Goal: Task Accomplishment & Management: Complete application form

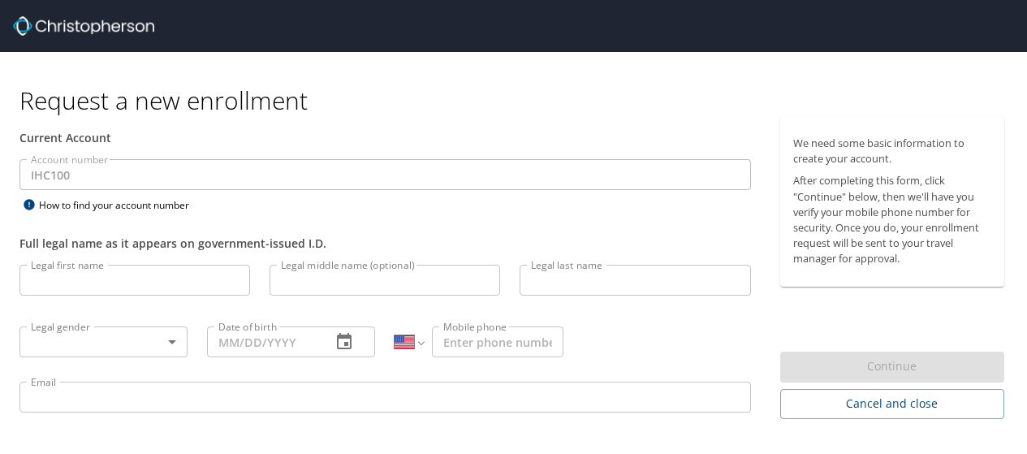
select select "US"
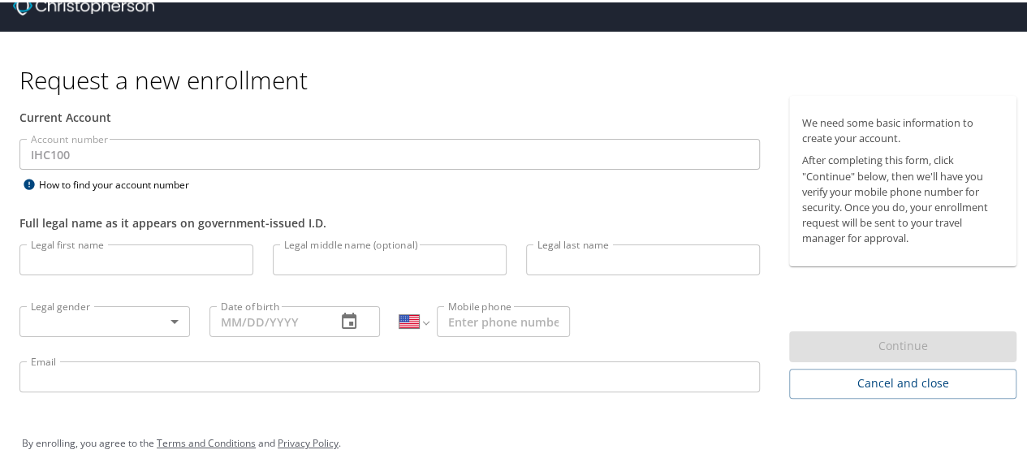
scroll to position [24, 0]
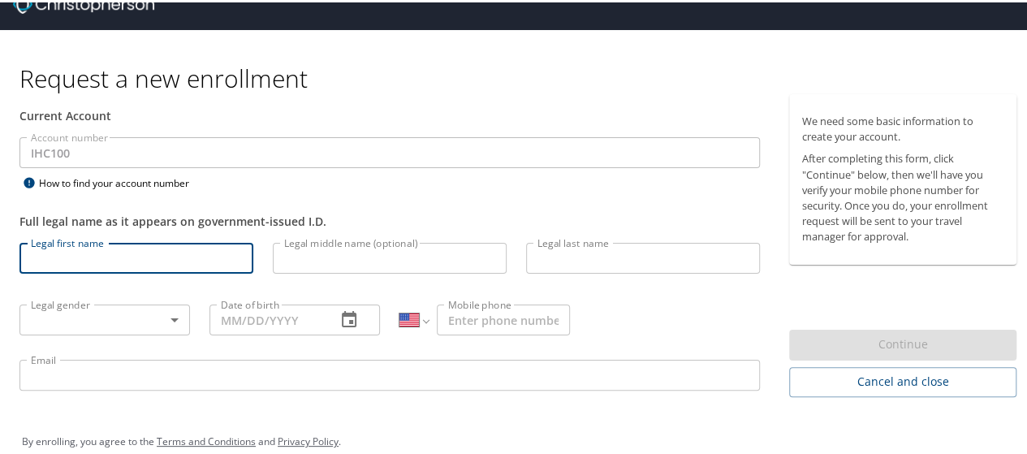
click at [117, 262] on input "Legal first name" at bounding box center [136, 255] width 234 height 31
type input "r"
type input "[PERSON_NAME]"
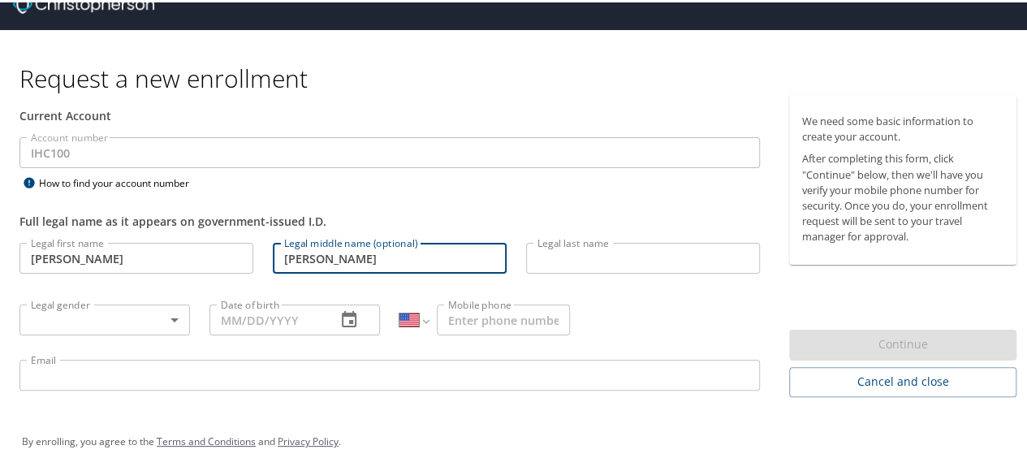
type input "[PERSON_NAME]"
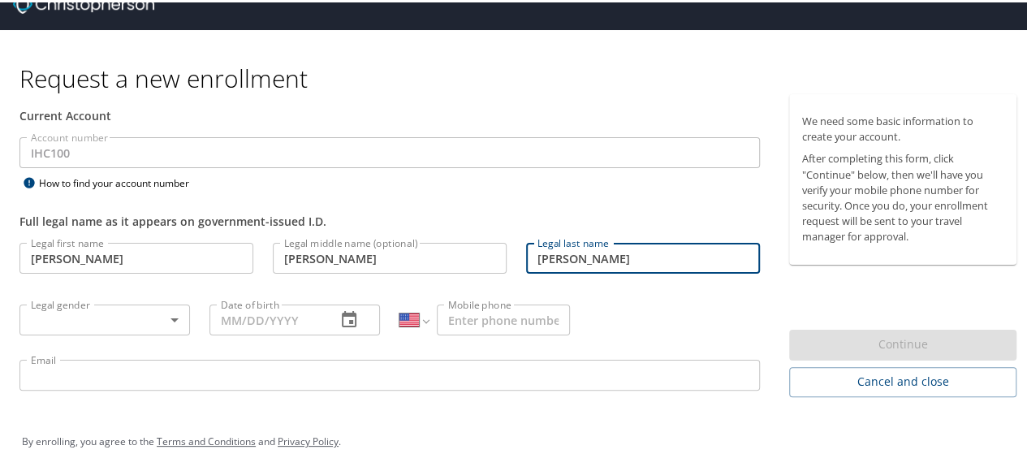
type input "[PERSON_NAME]"
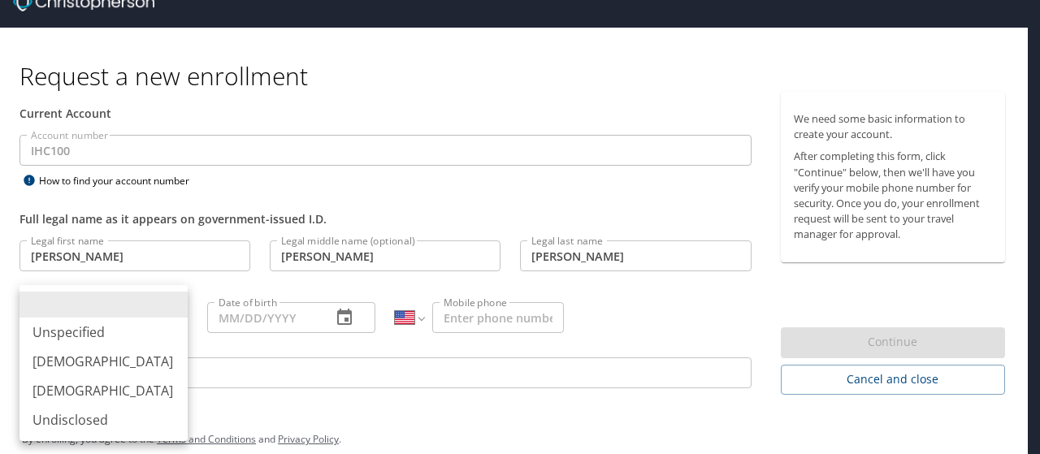
click at [171, 309] on body "Request a new enrollment Current Account Account number IHC100 Account number H…" at bounding box center [520, 203] width 1040 height 454
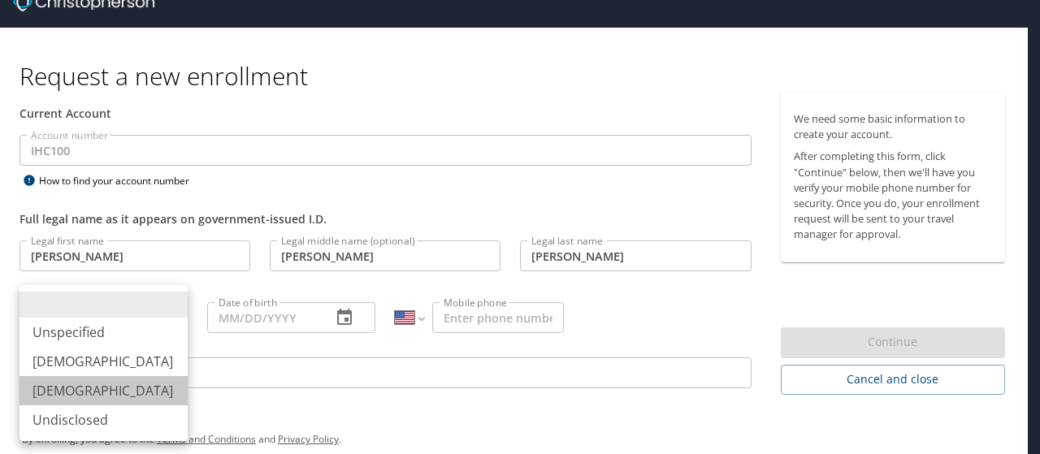
click at [145, 389] on li "[DEMOGRAPHIC_DATA]" at bounding box center [103, 390] width 168 height 29
type input "[DEMOGRAPHIC_DATA]"
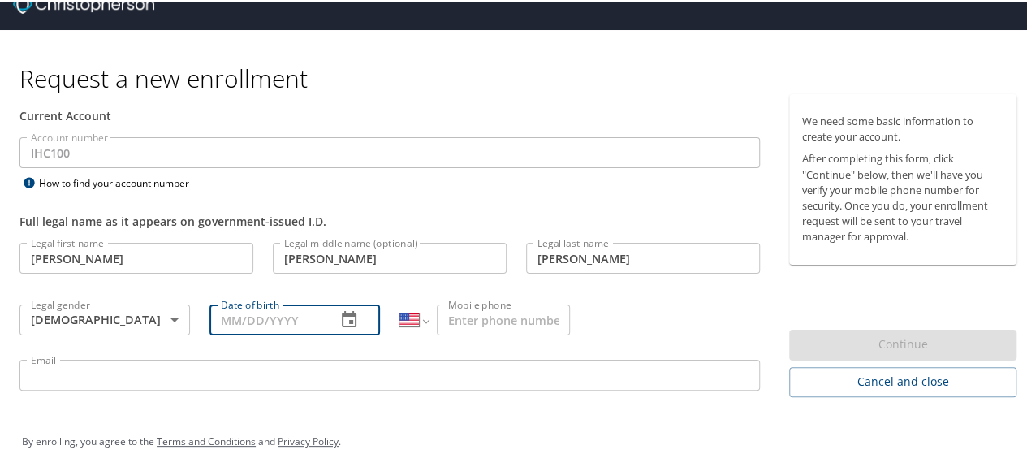
click at [268, 321] on input "Date of birth" at bounding box center [267, 317] width 114 height 31
type input "0_/__/____"
type input "[DATE]"
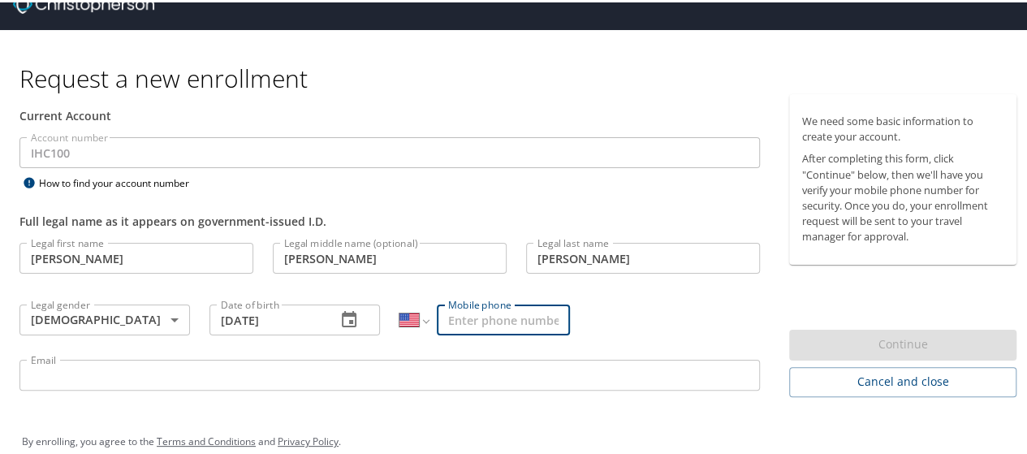
click at [501, 318] on input "Mobile phone" at bounding box center [503, 317] width 133 height 31
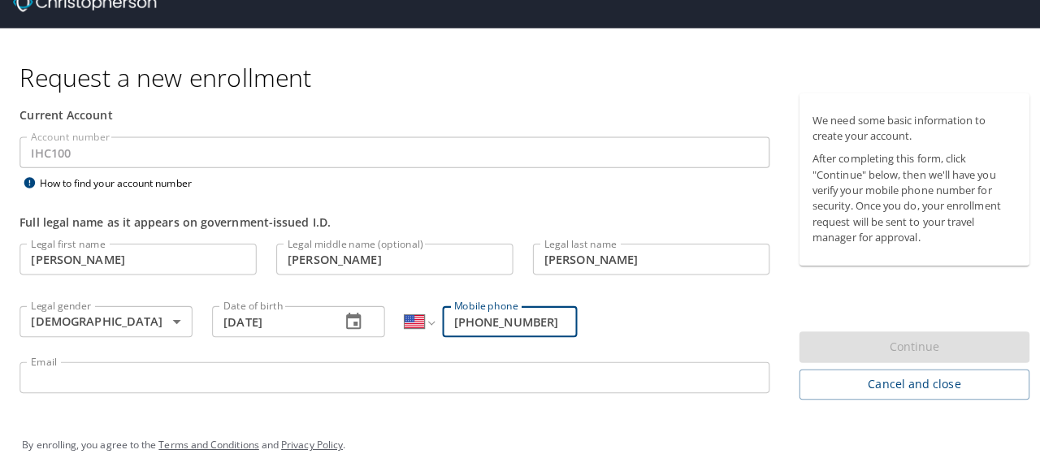
scroll to position [45, 0]
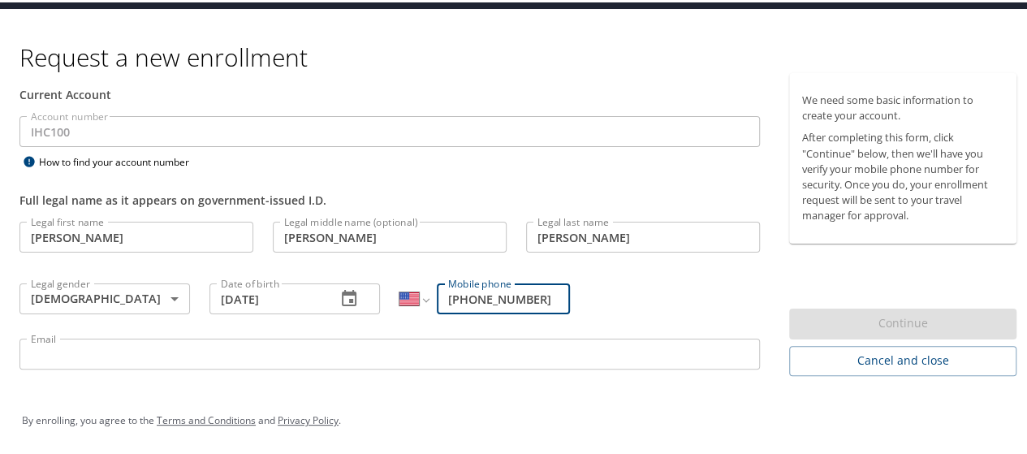
type input "[PHONE_NUMBER]"
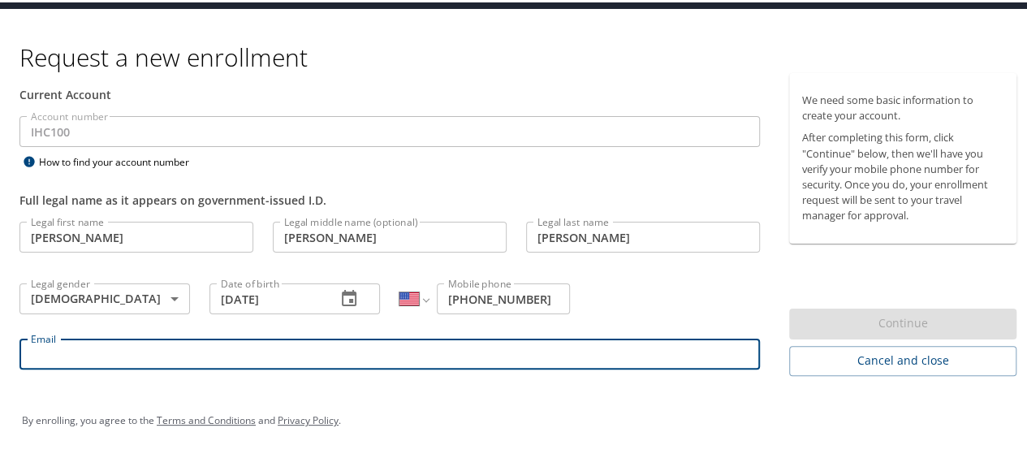
click at [517, 344] on input "Email" at bounding box center [389, 351] width 741 height 31
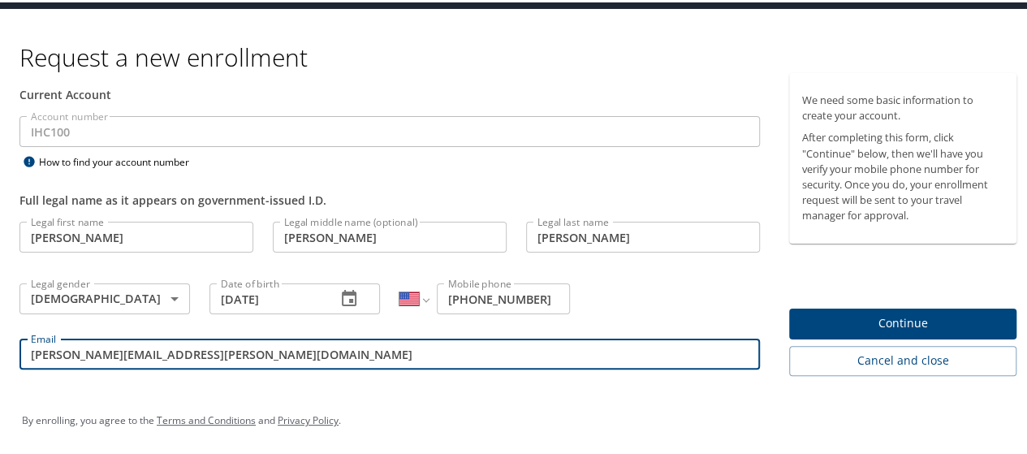
type input "[PERSON_NAME][EMAIL_ADDRESS][PERSON_NAME][DOMAIN_NAME]"
click at [865, 311] on span "Continue" at bounding box center [902, 321] width 201 height 20
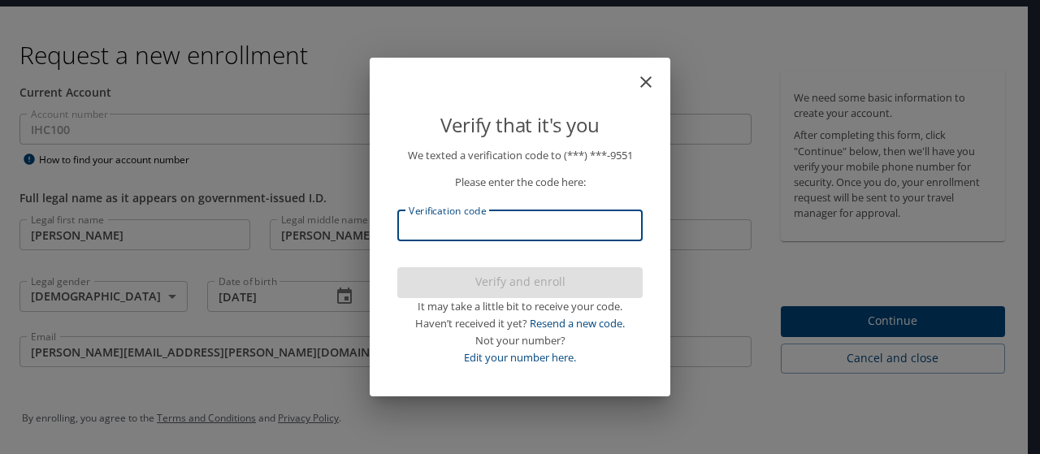
click at [543, 232] on input "Verification code" at bounding box center [519, 225] width 245 height 31
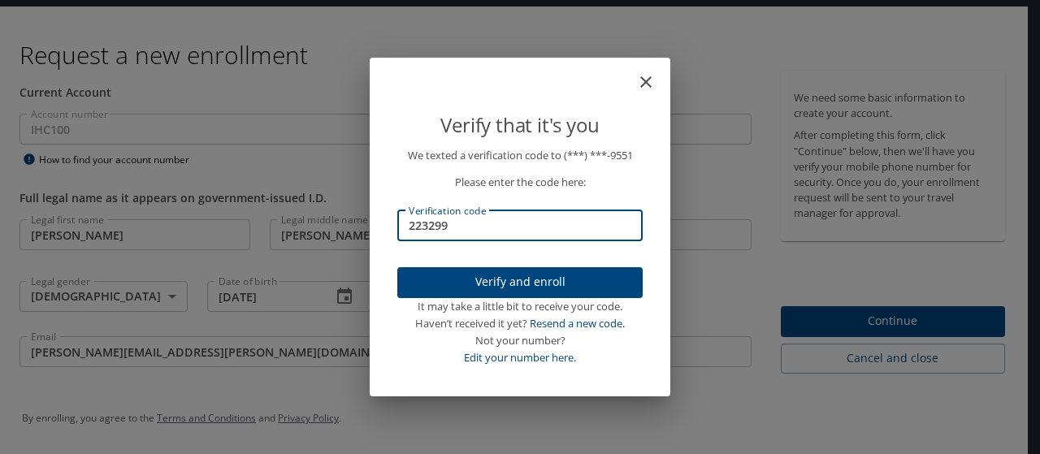
type input "223299"
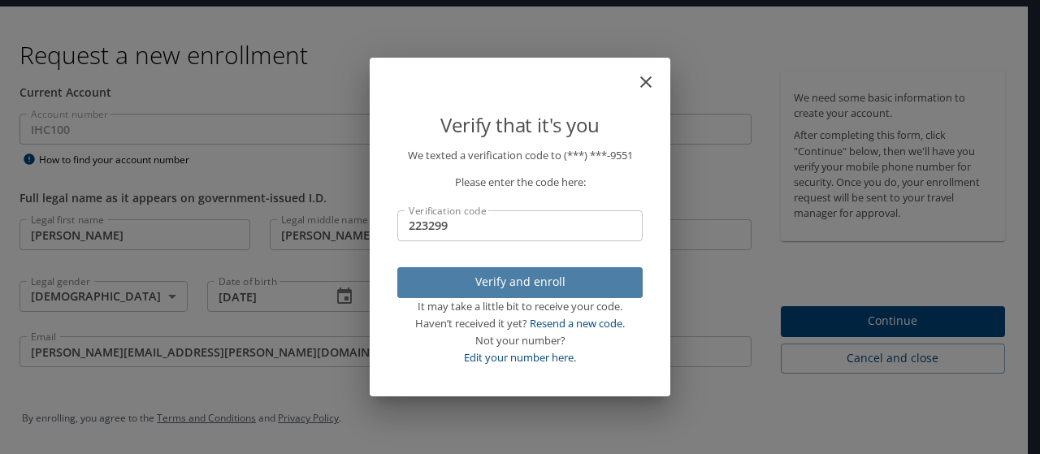
click at [547, 277] on span "Verify and enroll" at bounding box center [519, 282] width 219 height 20
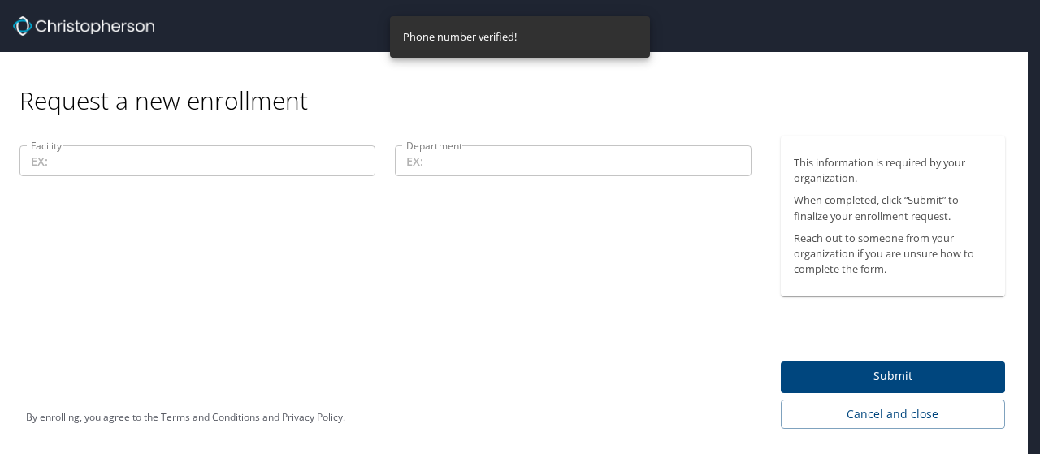
scroll to position [0, 0]
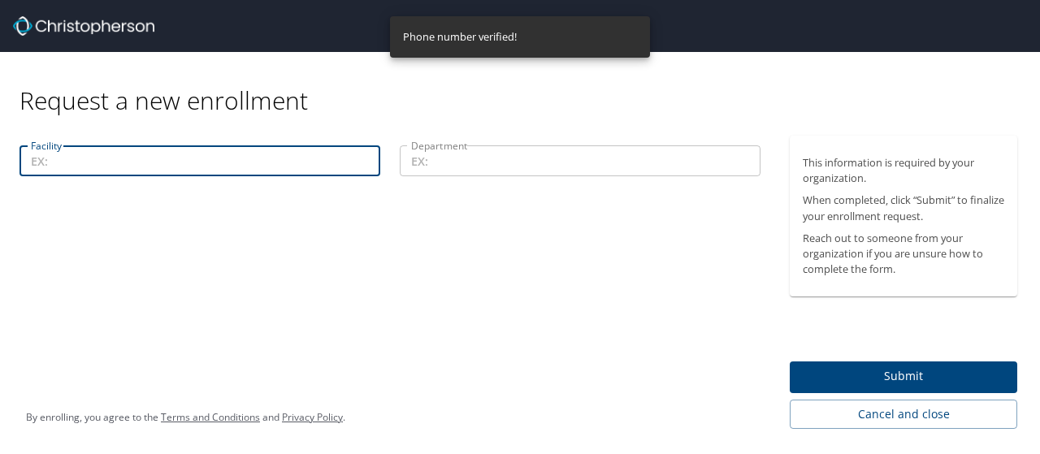
click at [272, 165] on input "Facility" at bounding box center [199, 160] width 361 height 31
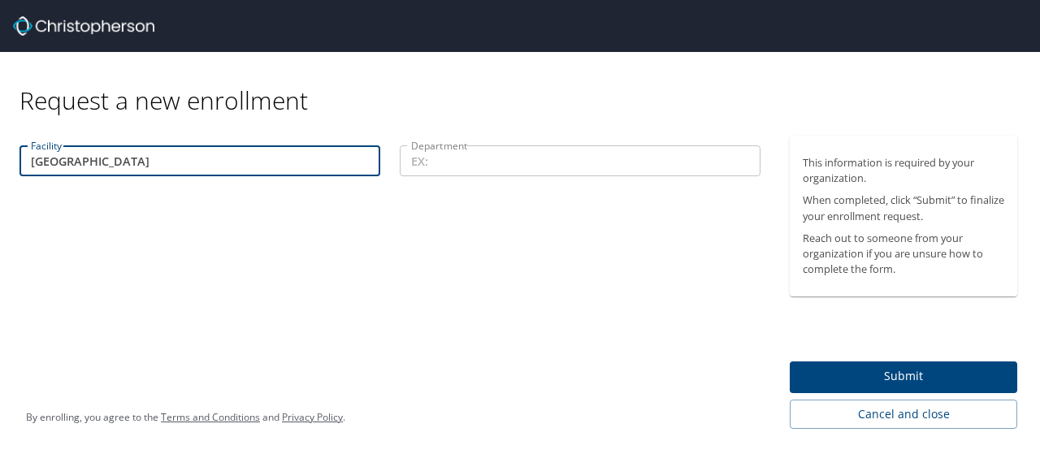
type input "[GEOGRAPHIC_DATA]"
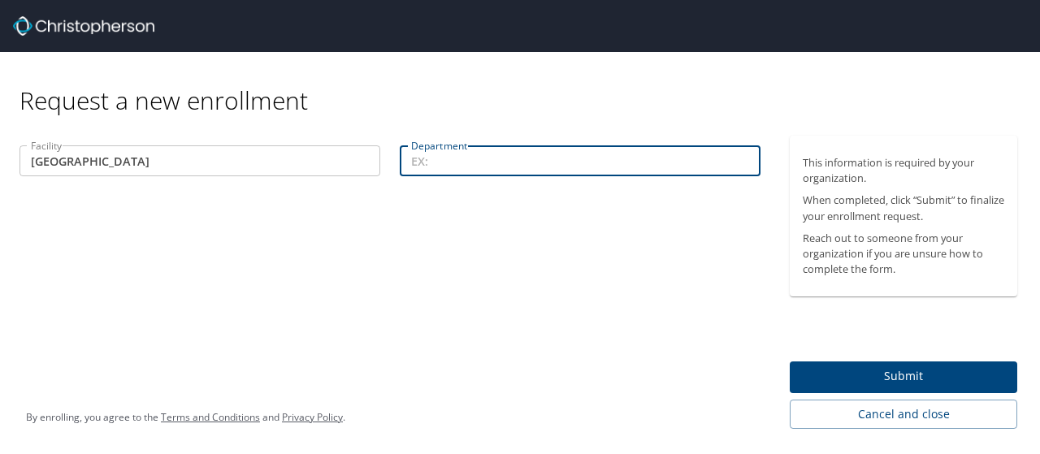
type input "n"
type input "Nutrition Services"
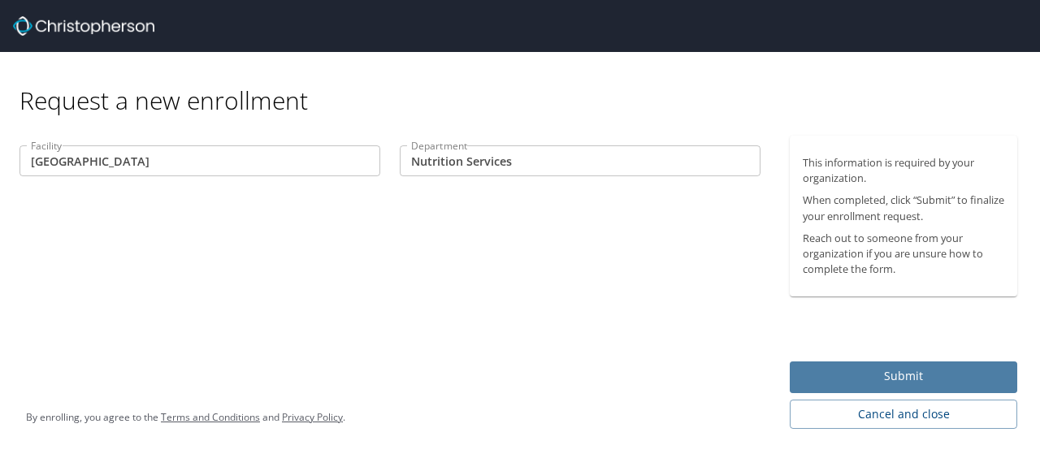
click at [933, 370] on span "Submit" at bounding box center [902, 376] width 201 height 20
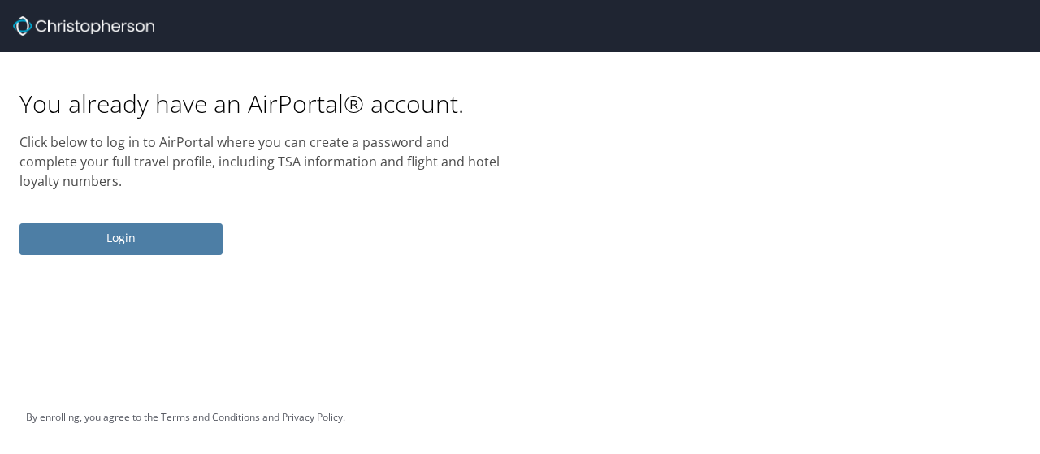
click at [139, 239] on span "Login" at bounding box center [120, 238] width 177 height 20
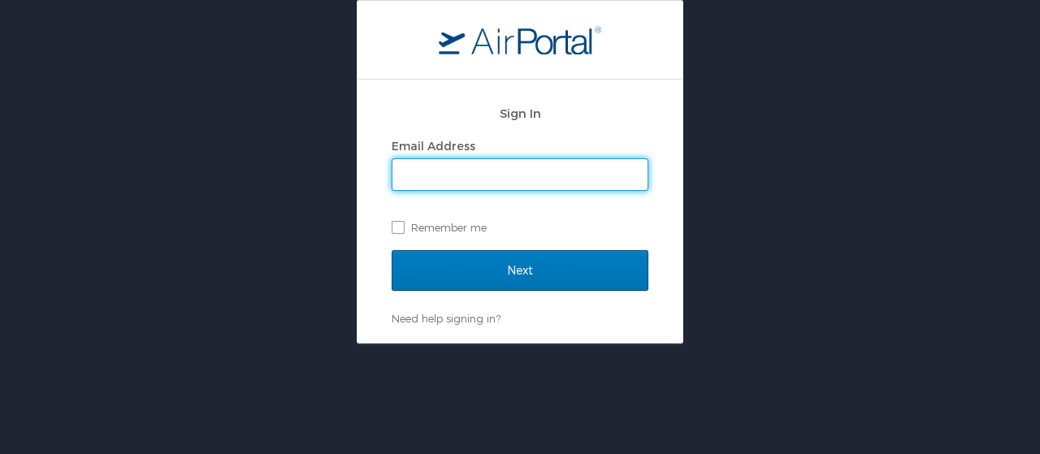
click at [430, 186] on input "Email Address" at bounding box center [519, 174] width 255 height 31
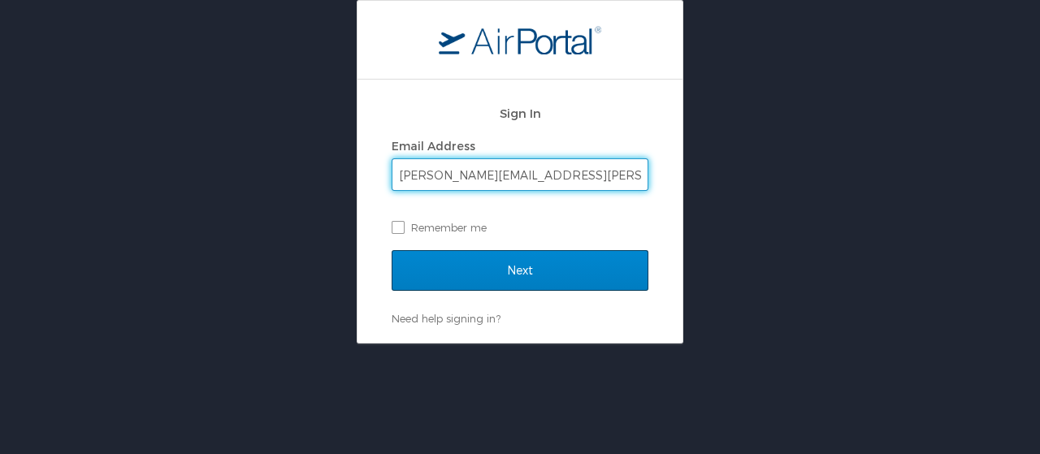
type input "[PERSON_NAME][EMAIL_ADDRESS][PERSON_NAME][DOMAIN_NAME]"
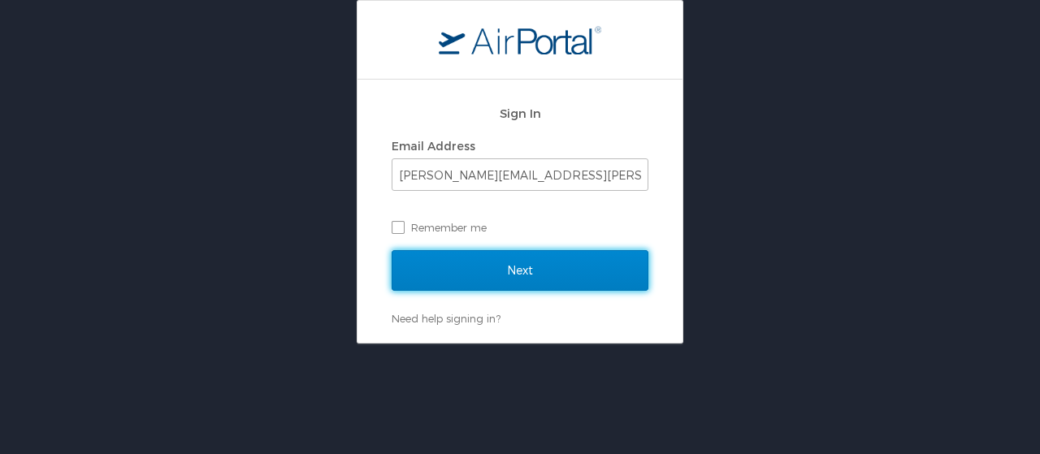
click at [484, 264] on input "Next" at bounding box center [519, 270] width 257 height 41
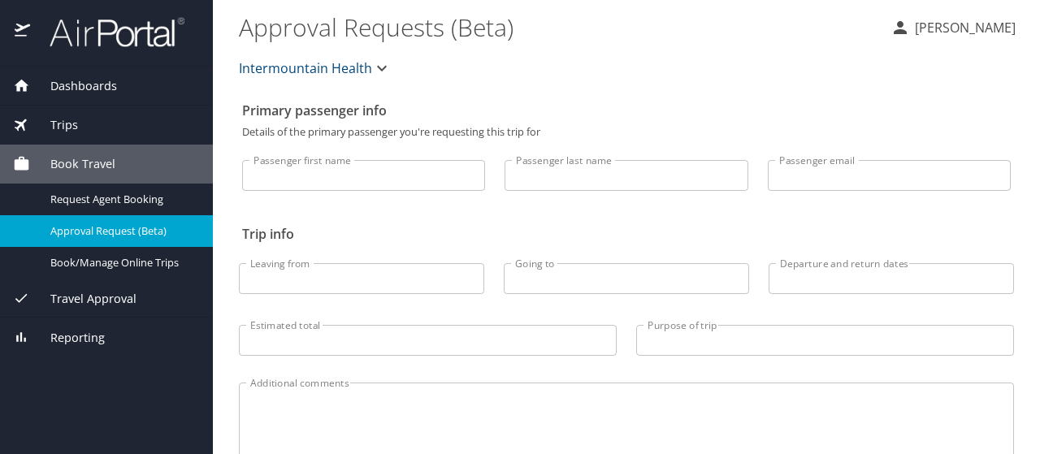
click at [84, 89] on span "Dashboards" at bounding box center [73, 86] width 87 height 18
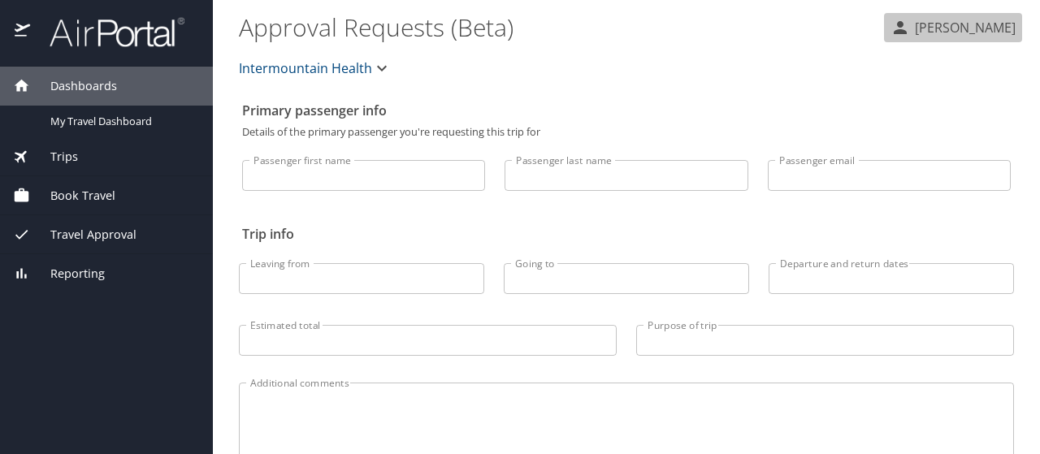
click at [944, 30] on p "Robin Aufdenkampe" at bounding box center [963, 27] width 106 height 19
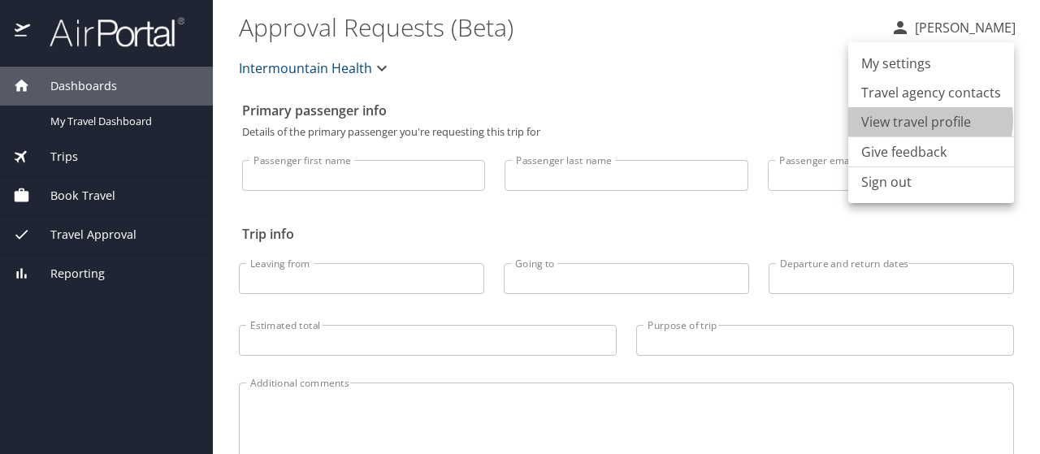
click at [923, 119] on li "View travel profile" at bounding box center [931, 121] width 166 height 29
